Goal: Task Accomplishment & Management: Use online tool/utility

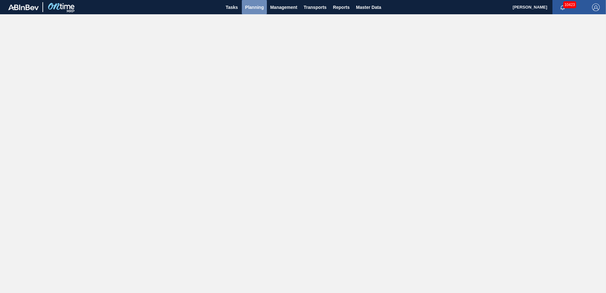
click at [254, 10] on span "Planning" at bounding box center [254, 7] width 19 height 8
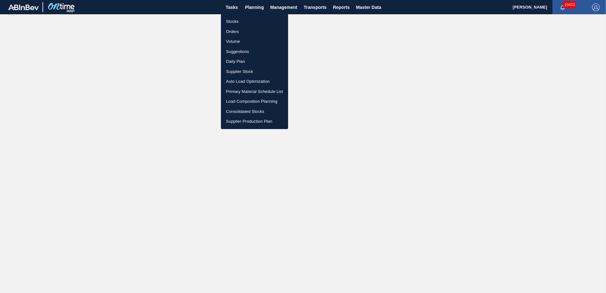
click at [234, 21] on li "Stocks" at bounding box center [254, 21] width 67 height 10
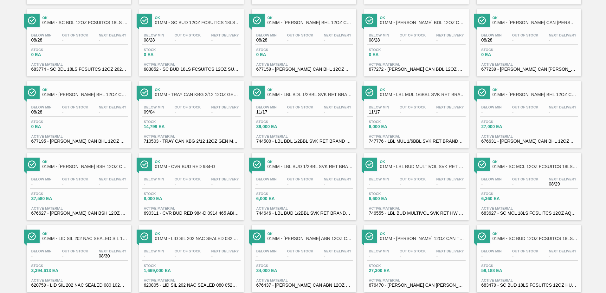
scroll to position [489, 0]
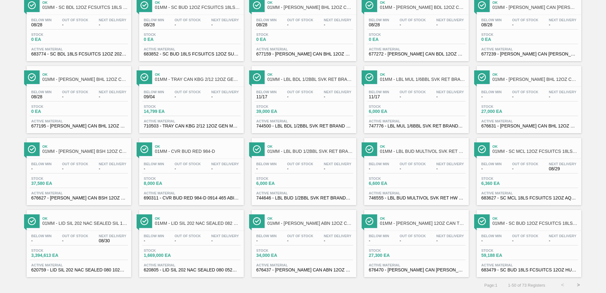
click at [578, 283] on button ">" at bounding box center [579, 285] width 16 height 16
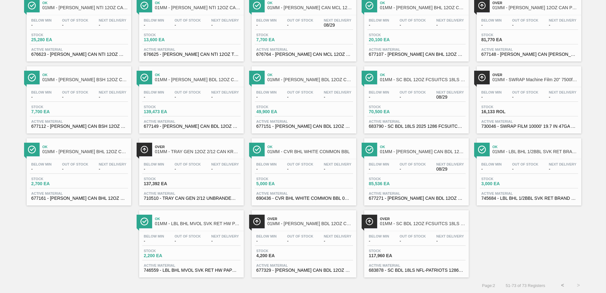
scroll to position [130, 0]
click at [202, 181] on div "Stock 137,392 EA" at bounding box center [191, 182] width 98 height 11
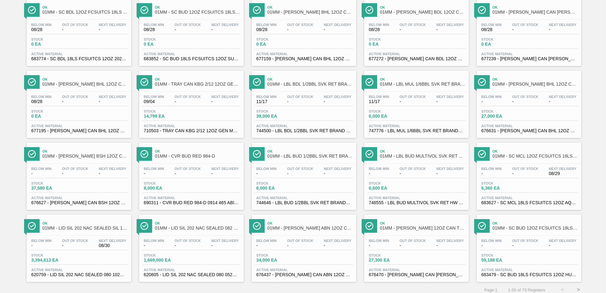
scroll to position [489, 0]
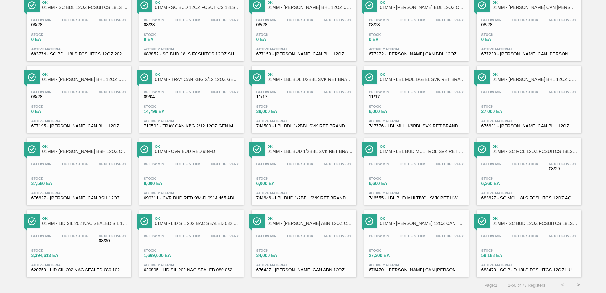
click at [575, 283] on button ">" at bounding box center [579, 285] width 16 height 16
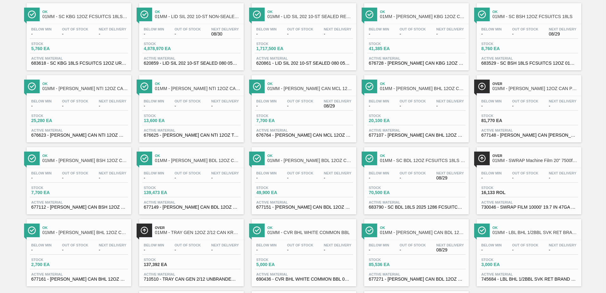
scroll to position [95, 0]
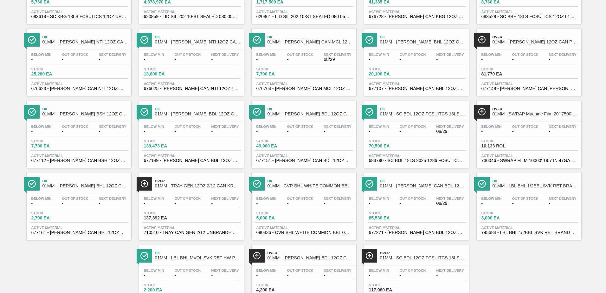
click at [531, 146] on div "Stock 16,133 ROL" at bounding box center [529, 144] width 98 height 11
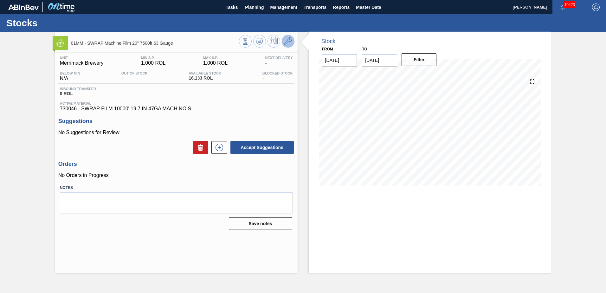
click at [289, 42] on icon at bounding box center [288, 41] width 8 height 8
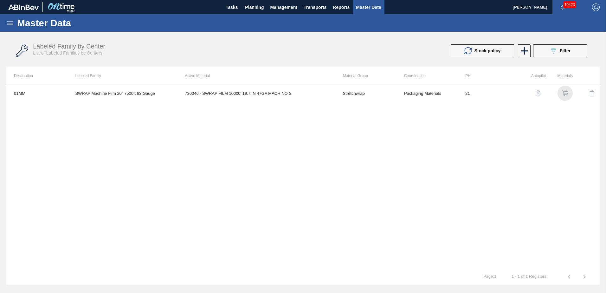
click at [563, 94] on img "button" at bounding box center [565, 93] width 6 height 6
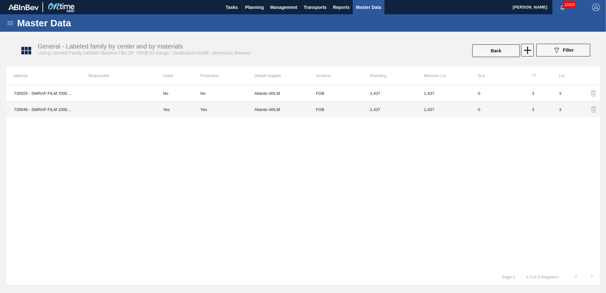
click at [400, 108] on td "1,437" at bounding box center [389, 109] width 54 height 16
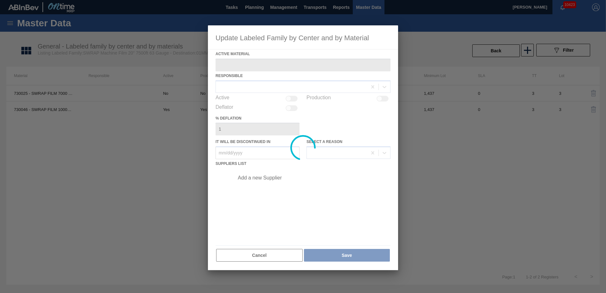
type Material "730046 - SWRAP FILM 10000' 19.7 IN 47GA MACH NO S"
checkbox input "true"
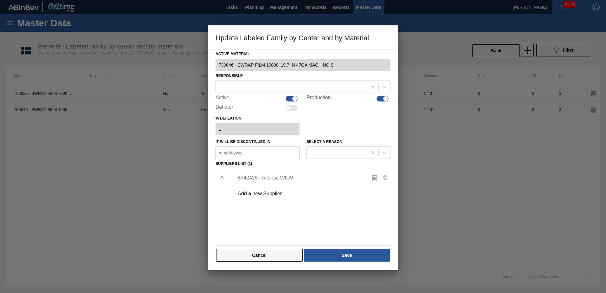
click at [268, 250] on button "Cancel" at bounding box center [259, 255] width 87 height 13
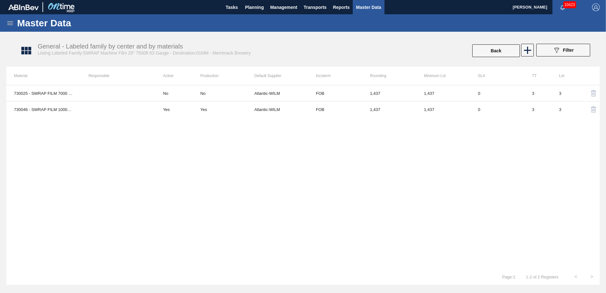
click at [8, 23] on icon at bounding box center [10, 23] width 6 height 4
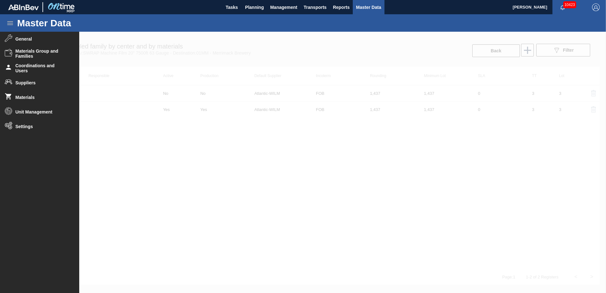
click at [232, 215] on div at bounding box center [303, 162] width 606 height 261
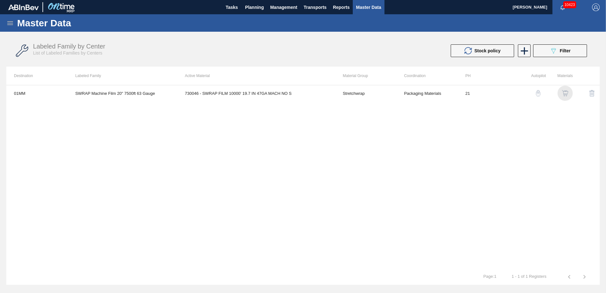
click at [563, 93] on img "button" at bounding box center [565, 93] width 6 height 6
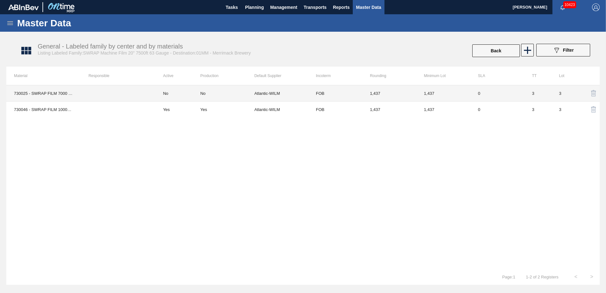
click at [455, 95] on td "1,437" at bounding box center [444, 93] width 54 height 16
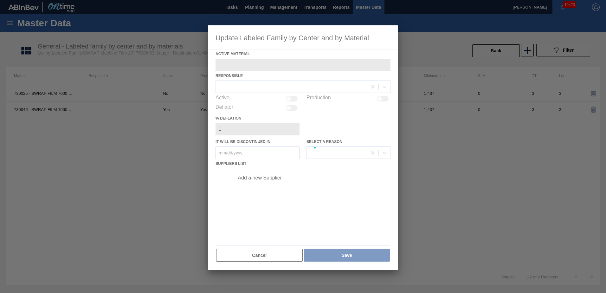
type Material "730025 - SWRAP FILM 7000 30IN 67GA MACH NO SPEC 0"
type in "[DATE]"
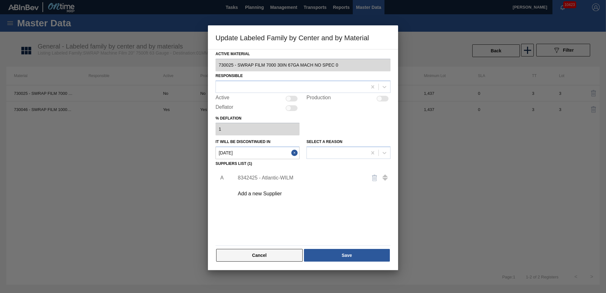
click at [278, 255] on button "Cancel" at bounding box center [259, 255] width 87 height 13
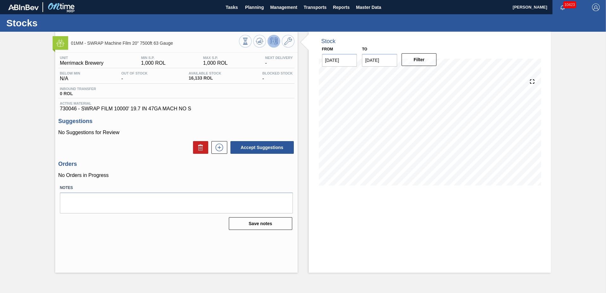
click at [270, 41] on button at bounding box center [274, 41] width 13 height 13
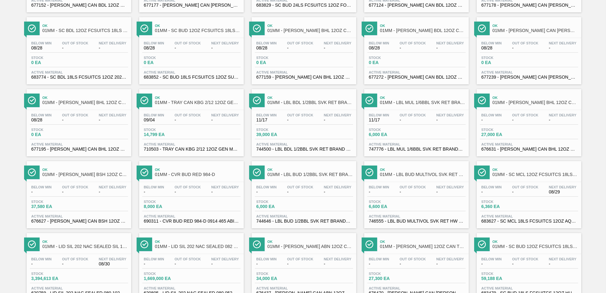
scroll to position [489, 0]
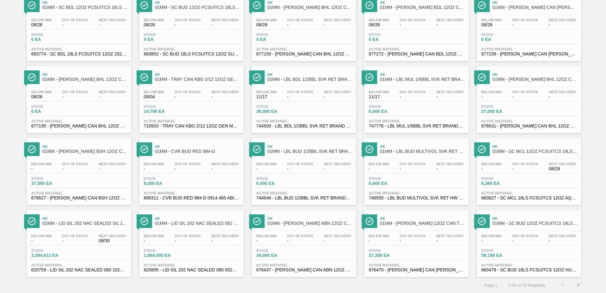
click at [579, 284] on button ">" at bounding box center [579, 285] width 16 height 16
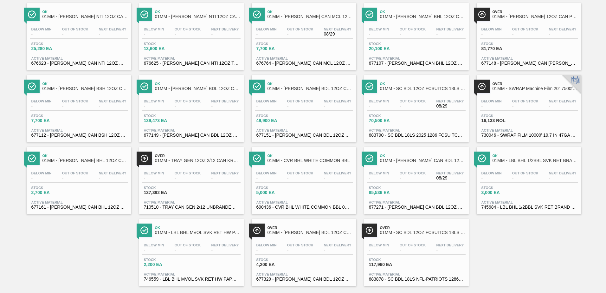
scroll to position [130, 0]
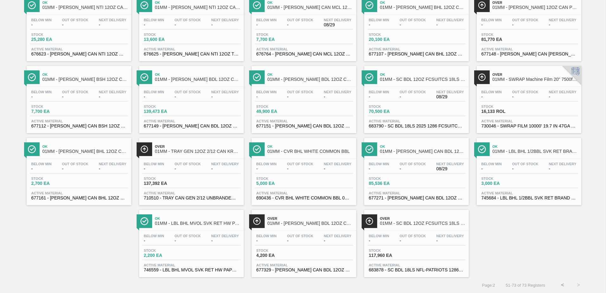
click at [286, 245] on div "Below Min - Out Of Stock - Next Delivery -" at bounding box center [304, 239] width 98 height 11
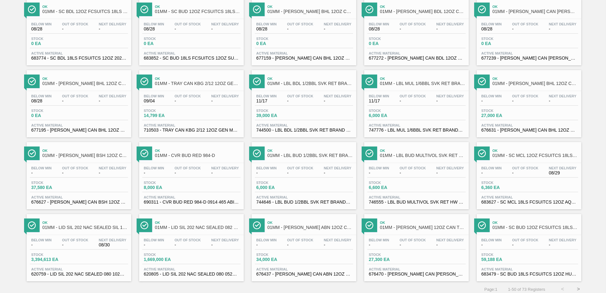
scroll to position [489, 0]
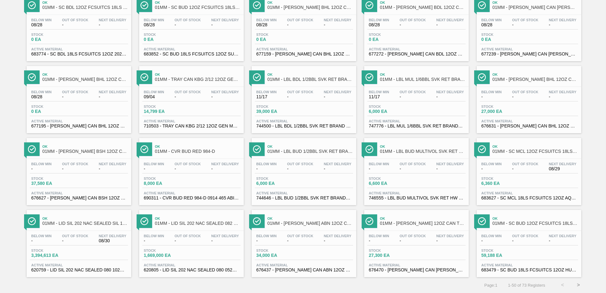
click at [573, 283] on button ">" at bounding box center [579, 285] width 16 height 16
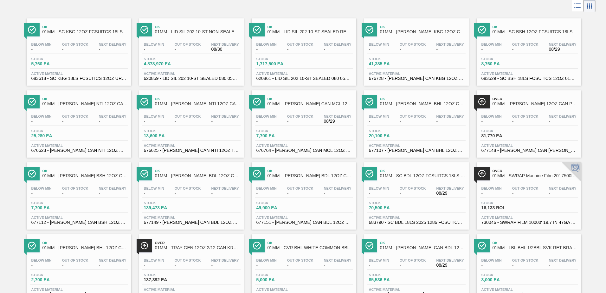
scroll to position [63, 0]
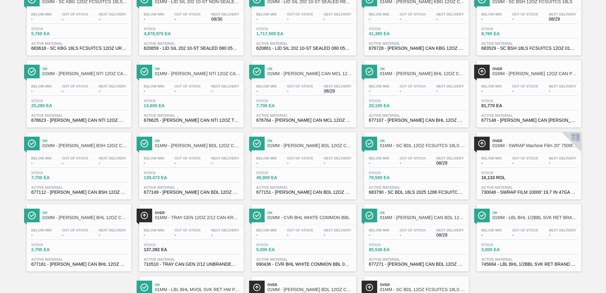
click at [530, 176] on div "Stock 16,133 ROL" at bounding box center [529, 176] width 98 height 11
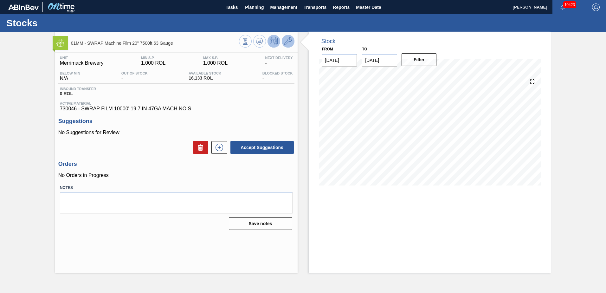
click at [286, 43] on icon at bounding box center [288, 41] width 8 height 8
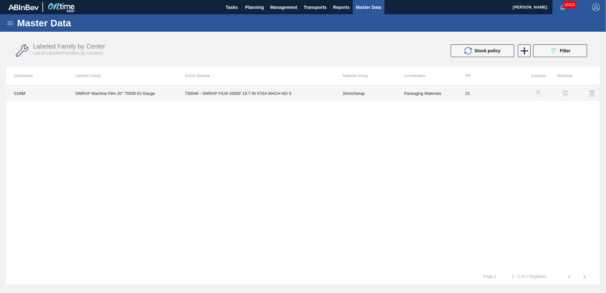
click at [264, 90] on td "730046 - SWRAP FILM 10000' 19.7 IN 47GA MACH NO S" at bounding box center [256, 93] width 158 height 16
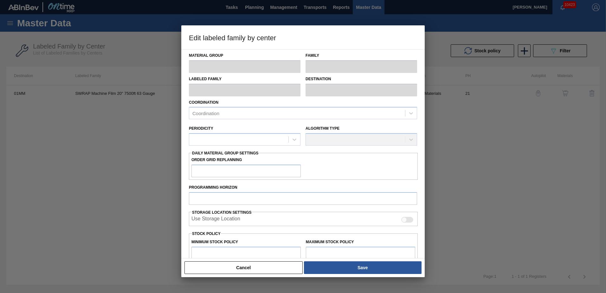
type input "Stretchwrap"
type input "SWRAP Machine Film 20" 7500ft 63 Gauge"
type input "01MM - Merrimack Brewery"
type input "21"
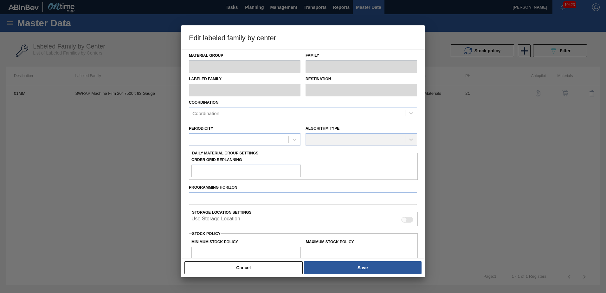
type input "1,000"
type input "100"
type input "1,000"
checkbox input "true"
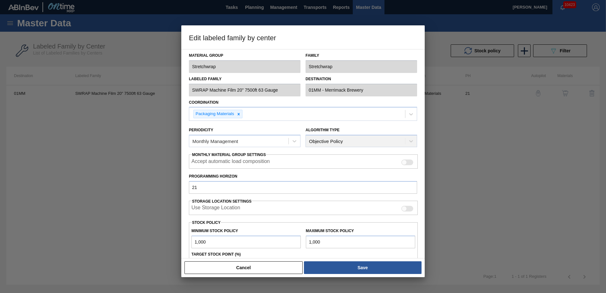
drag, startPoint x: 206, startPoint y: 242, endPoint x: 190, endPoint y: 241, distance: 16.2
click at [190, 241] on div "Minimum Stock Policy 1,000" at bounding box center [246, 237] width 114 height 22
click at [301, 252] on div "Target Stock Point (%)" at bounding box center [303, 254] width 229 height 9
click at [270, 266] on button "Cancel" at bounding box center [244, 267] width 118 height 13
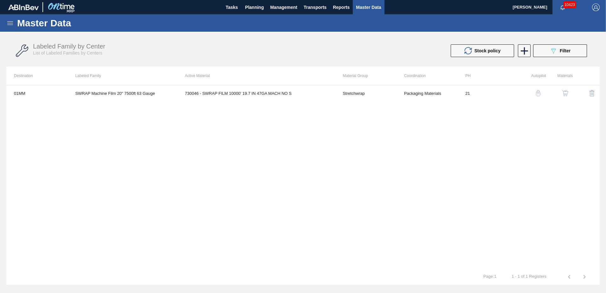
click at [567, 91] on img "button" at bounding box center [565, 93] width 6 height 6
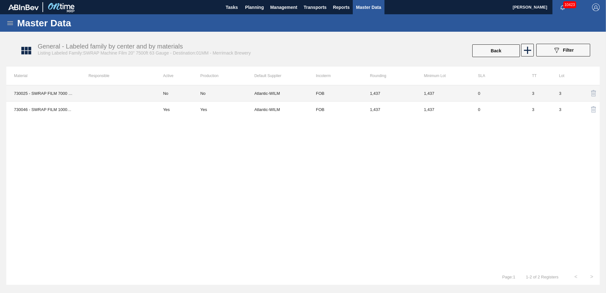
click at [248, 92] on div "No" at bounding box center [227, 93] width 54 height 5
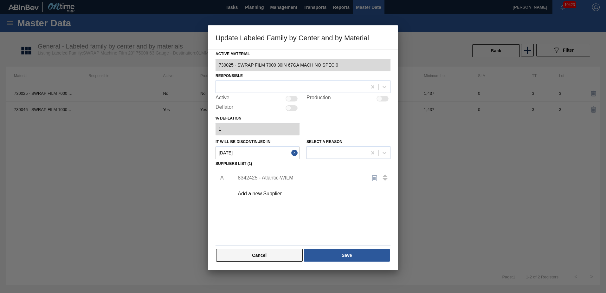
click at [276, 252] on button "Cancel" at bounding box center [259, 255] width 87 height 13
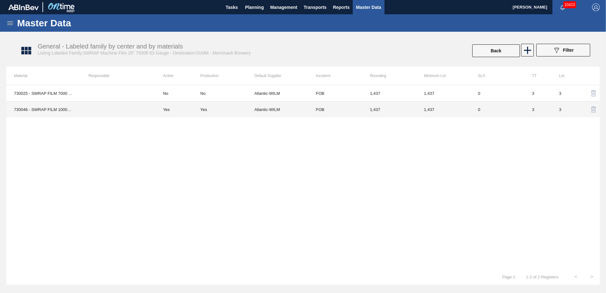
click at [300, 110] on td "Atlantic-WILM" at bounding box center [281, 109] width 54 height 16
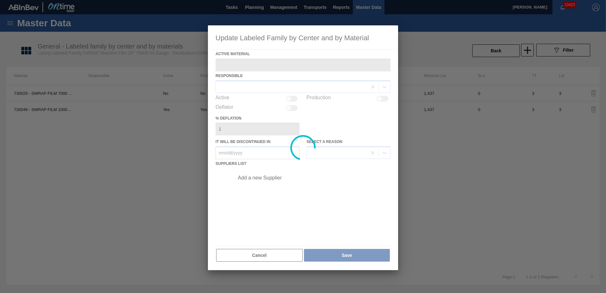
type Material "730046 - SWRAP FILM 10000' 19.7 IN 47GA MACH NO S"
checkbox input "true"
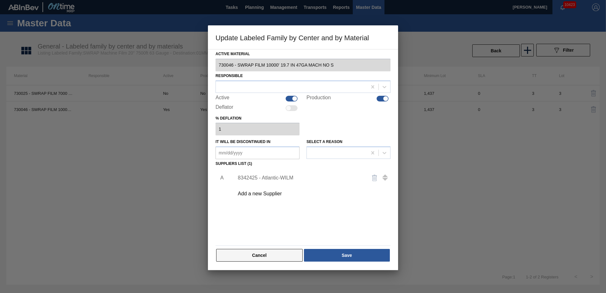
click at [251, 257] on button "Cancel" at bounding box center [259, 255] width 87 height 13
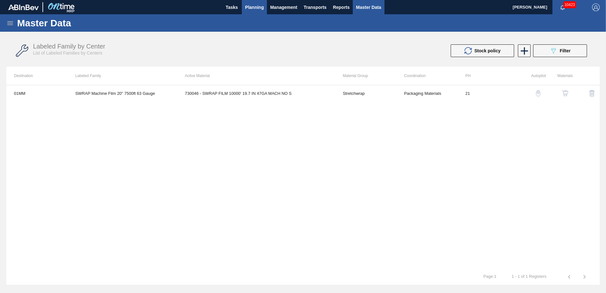
click at [257, 9] on span "Planning" at bounding box center [254, 7] width 19 height 8
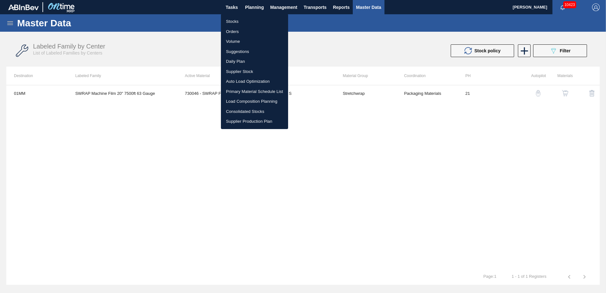
click at [255, 102] on li "Load Composition Planning" at bounding box center [254, 101] width 67 height 10
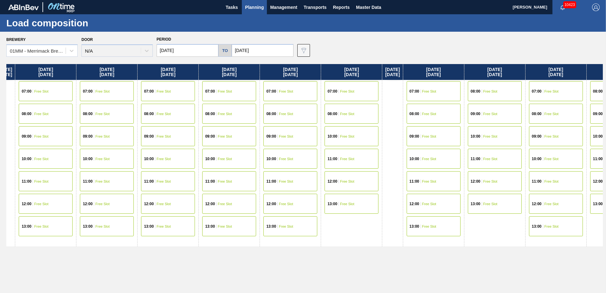
drag, startPoint x: 495, startPoint y: 216, endPoint x: 208, endPoint y: 222, distance: 286.4
click at [212, 221] on div "[DATE] 07:00 Free Slot 08:00 Free Slot 09:00 Free Slot 10:00 Free Slot 11:00 Fr…" at bounding box center [304, 176] width 597 height 225
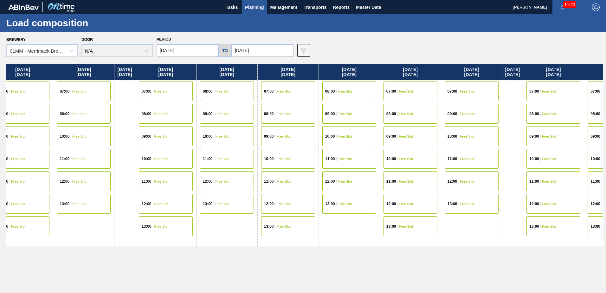
drag, startPoint x: 462, startPoint y: 195, endPoint x: 217, endPoint y: 201, distance: 244.9
click at [218, 201] on div "[DATE] 07:00 Free Slot 08:00 Free Slot 09:00 Free Slot 10:00 Free Slot 11:00 Fr…" at bounding box center [304, 176] width 597 height 225
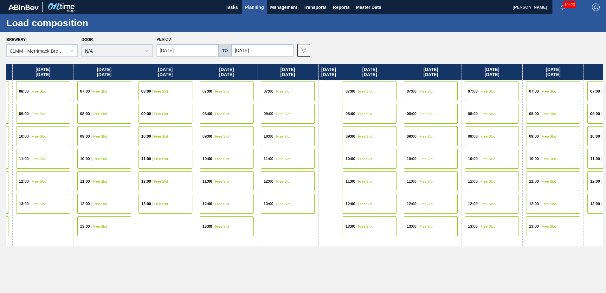
drag, startPoint x: 345, startPoint y: 177, endPoint x: 229, endPoint y: 177, distance: 116.4
click at [229, 177] on div "[DATE] 07:00 Free Slot 08:00 Free Slot 09:00 Free Slot 10:00 Free Slot 11:00 Fr…" at bounding box center [304, 176] width 597 height 225
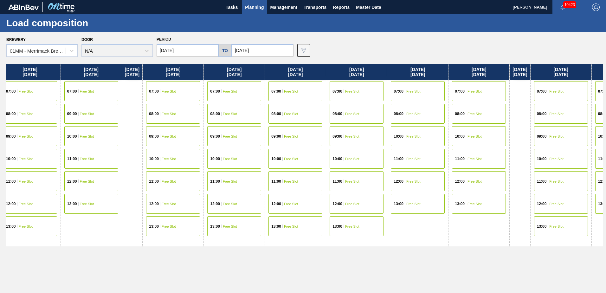
drag, startPoint x: 460, startPoint y: 166, endPoint x: 233, endPoint y: 169, distance: 227.1
click at [233, 169] on div "[DATE] 07:00 Free Slot 08:00 Free Slot 09:00 Free Slot 10:00 Free Slot 11:00 Fr…" at bounding box center [304, 176] width 597 height 225
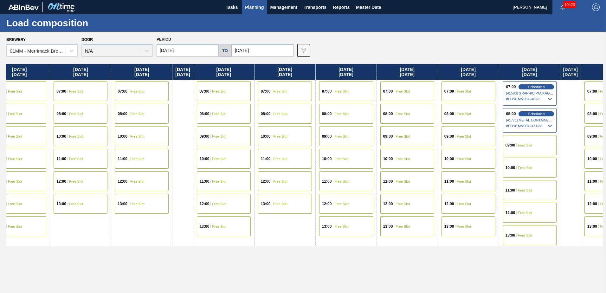
drag, startPoint x: 374, startPoint y: 164, endPoint x: 196, endPoint y: 166, distance: 178.2
click at [196, 166] on div "[DATE] 07:00 Free Slot 08:00 Free Slot 09:00 Free Slot 10:00 Free Slot 11:00 Fr…" at bounding box center [304, 176] width 597 height 225
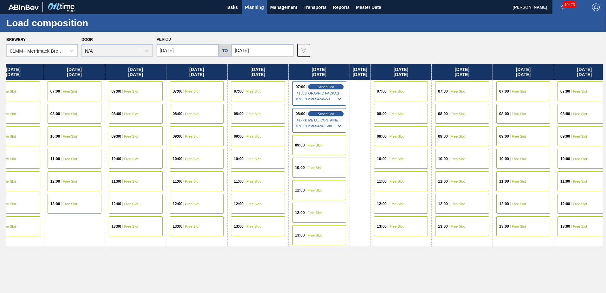
drag, startPoint x: 311, startPoint y: 164, endPoint x: 210, endPoint y: 164, distance: 100.5
click at [210, 164] on div "[DATE] 07:00 Free Slot 08:00 Free Slot 09:00 Free Slot 10:00 Free Slot 11:00 Fr…" at bounding box center [304, 176] width 597 height 225
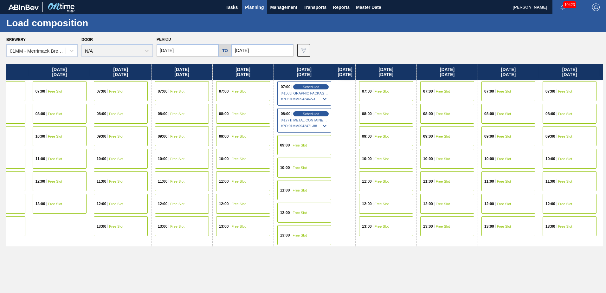
click at [238, 267] on div "[DATE] 07:00 Free Slot 08:00 Free Slot 09:00 Free Slot 10:00 Free Slot 11:00 Fr…" at bounding box center [304, 176] width 597 height 225
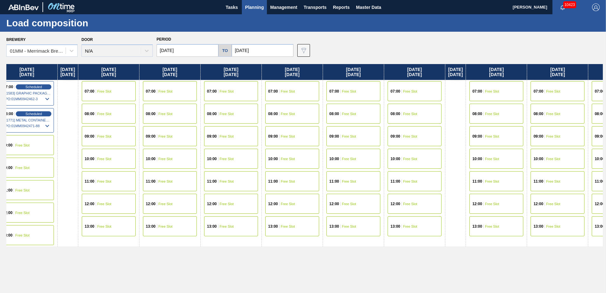
drag, startPoint x: 501, startPoint y: 270, endPoint x: 201, endPoint y: 270, distance: 300.0
click at [214, 270] on div "[DATE] 07:00 Free Slot 08:00 Free Slot 09:00 Free Slot 10:00 Free Slot 11:00 Fr…" at bounding box center [304, 176] width 597 height 225
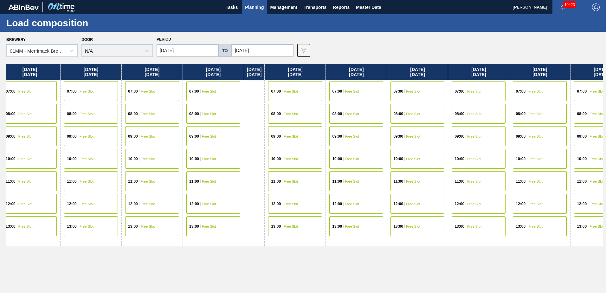
drag, startPoint x: 404, startPoint y: 260, endPoint x: 177, endPoint y: 260, distance: 227.0
click at [185, 260] on div "[DATE] 07:00 Free Slot 08:00 Free Slot 09:00 Free Slot 10:00 Free Slot 11:00 Fr…" at bounding box center [304, 176] width 597 height 225
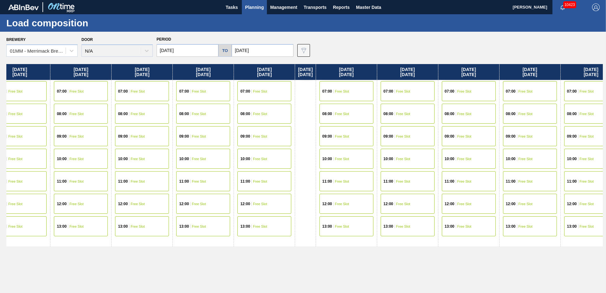
drag, startPoint x: 397, startPoint y: 270, endPoint x: 178, endPoint y: 269, distance: 219.8
click at [180, 269] on div "[DATE] 07:00 Free Slot 08:00 Free Slot 09:00 Free Slot 10:00 Free Slot 11:00 Fr…" at bounding box center [304, 176] width 597 height 225
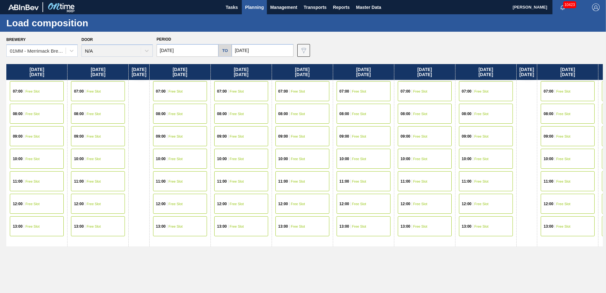
drag, startPoint x: 459, startPoint y: 262, endPoint x: 263, endPoint y: 260, distance: 196.0
click at [246, 261] on div "[DATE] 07:00 Free Slot 08:00 Free Slot 09:00 Free Slot 10:00 Free Slot 11:00 Fr…" at bounding box center [304, 176] width 597 height 225
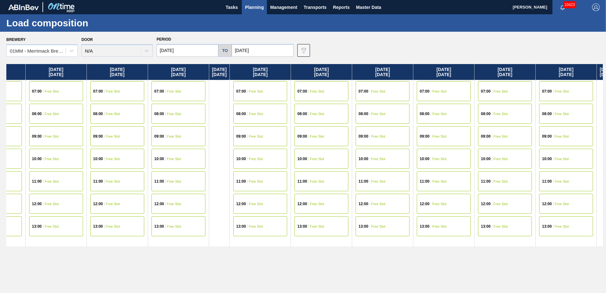
drag, startPoint x: 346, startPoint y: 260, endPoint x: 248, endPoint y: 260, distance: 98.0
click at [255, 260] on div "[DATE] 07:00 Free Slot 08:00 Free Slot 09:00 Free Slot 10:00 Free Slot 11:00 Fr…" at bounding box center [304, 176] width 597 height 225
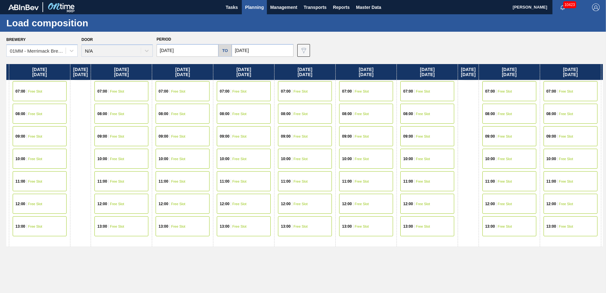
drag, startPoint x: 404, startPoint y: 269, endPoint x: 289, endPoint y: 268, distance: 114.8
click at [292, 268] on div "[DATE] 07:00 Free Slot 08:00 Free Slot 09:00 Free Slot 10:00 Free Slot 11:00 Fr…" at bounding box center [304, 176] width 597 height 225
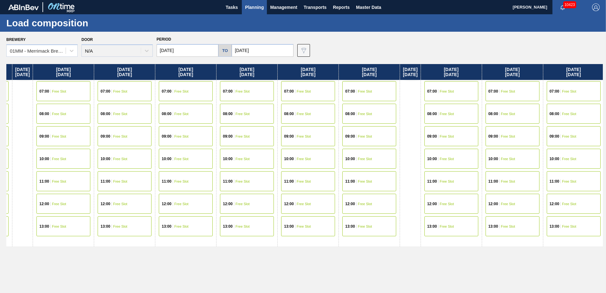
scroll to position [0, 3024]
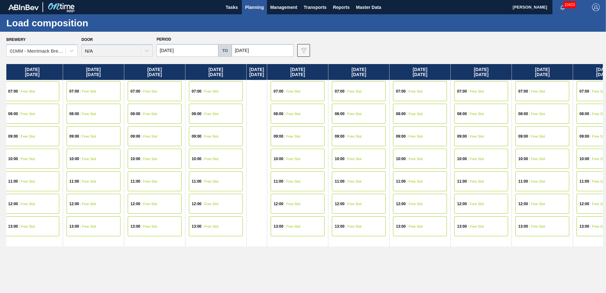
drag, startPoint x: 453, startPoint y: 271, endPoint x: 606, endPoint y: 264, distance: 153.3
click at [606, 0] on html "Tasks Planning Management Transports Reports Master Data [PERSON_NAME] 10423 Ma…" at bounding box center [303, 0] width 606 height 0
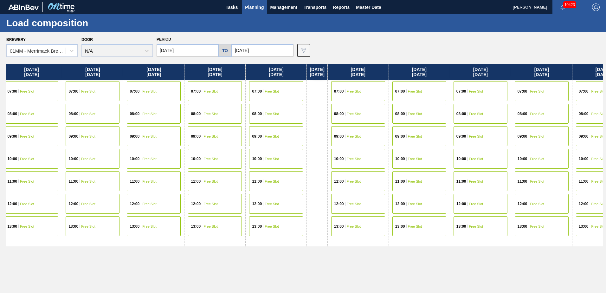
drag, startPoint x: 208, startPoint y: 259, endPoint x: 606, endPoint y: 259, distance: 398.3
click at [606, 0] on html "Tasks Planning Management Transports Reports Master Data [PERSON_NAME] 10423 Ma…" at bounding box center [303, 0] width 606 height 0
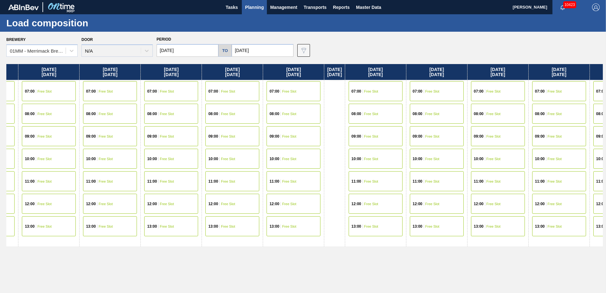
scroll to position [0, 2075]
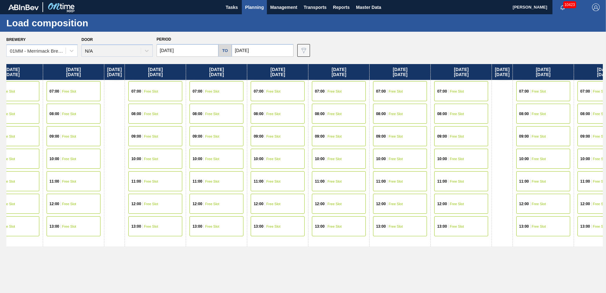
drag, startPoint x: 470, startPoint y: 282, endPoint x: 525, endPoint y: 282, distance: 55.5
click at [503, 282] on div "[DATE] 07:00 Free Slot 08:00 Free Slot 09:00 Free Slot 10:00 Free Slot 11:00 Fr…" at bounding box center [304, 176] width 597 height 225
